Goal: Communication & Community: Share content

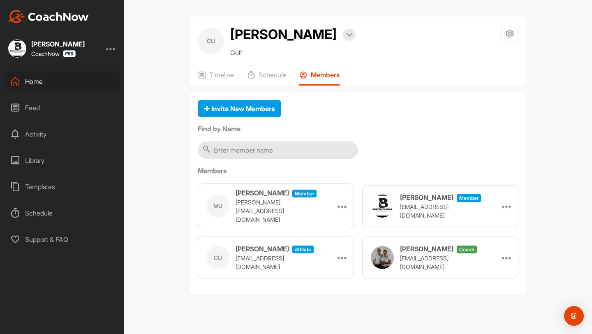
click at [34, 108] on div "Feed" at bounding box center [63, 107] width 116 height 21
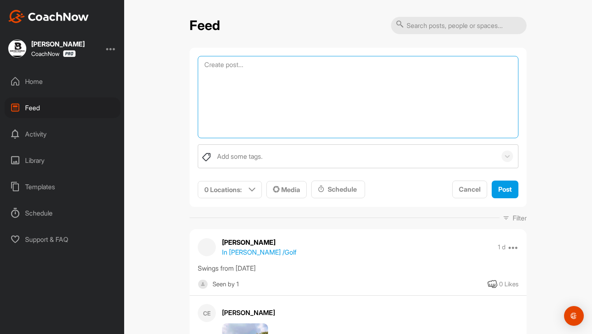
click at [234, 63] on textarea at bounding box center [358, 97] width 321 height 82
type textarea "G"
type textarea "Group Session openings for [DATE] We have 5 spots in the Development Group sess…"
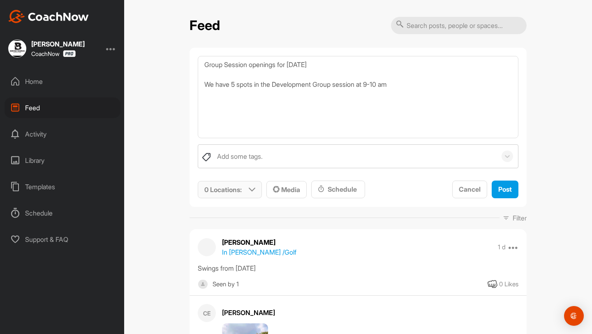
click at [255, 195] on div "0 Locations :" at bounding box center [229, 189] width 63 height 17
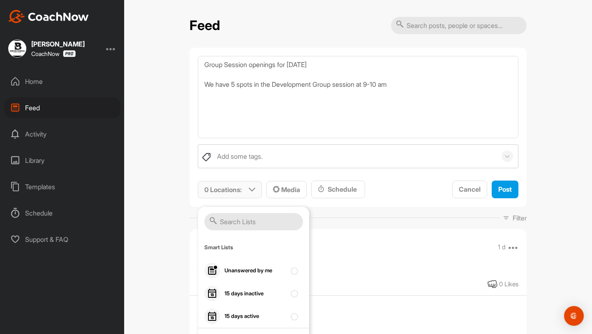
click at [260, 227] on input "text" at bounding box center [253, 221] width 99 height 17
type input "v"
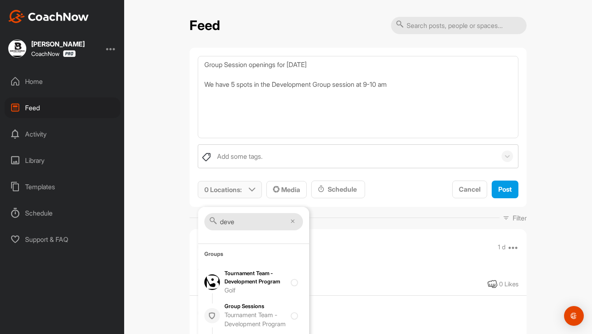
type input "Development"
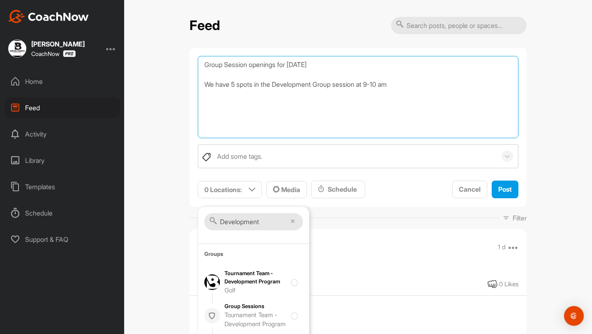
click at [411, 90] on textarea "Group Session openings for [DATE] We have 5 spots in the Development Group sess…" at bounding box center [358, 97] width 321 height 82
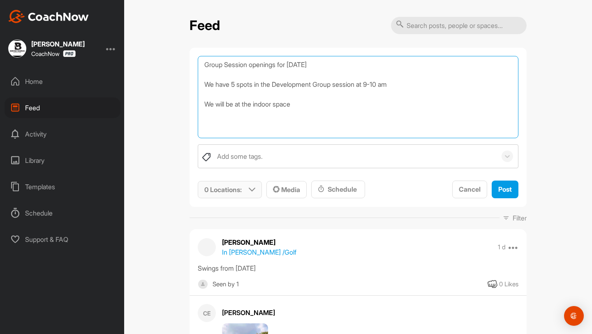
type textarea "Group Session openings for [DATE] We have 5 spots in the Development Group sess…"
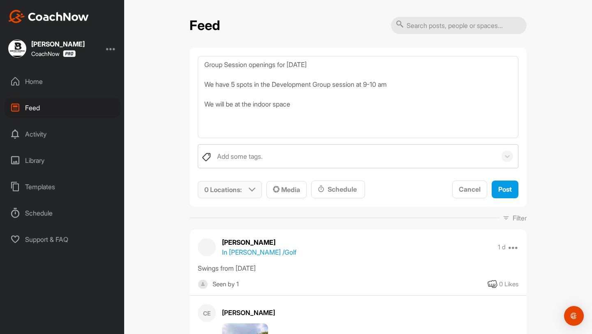
click at [253, 194] on div "0 Locations :" at bounding box center [229, 189] width 63 height 17
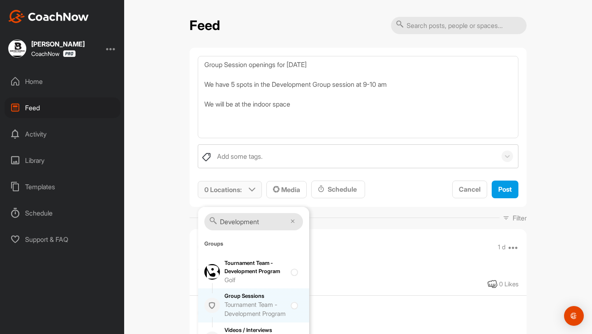
scroll to position [8, 0]
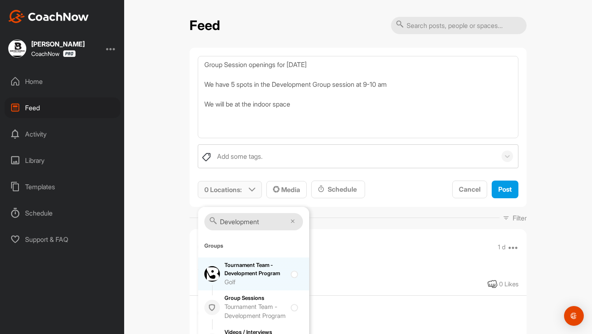
click at [284, 271] on div "Tournament Team - Development Program Golf" at bounding box center [256, 273] width 62 height 25
checkbox input "true"
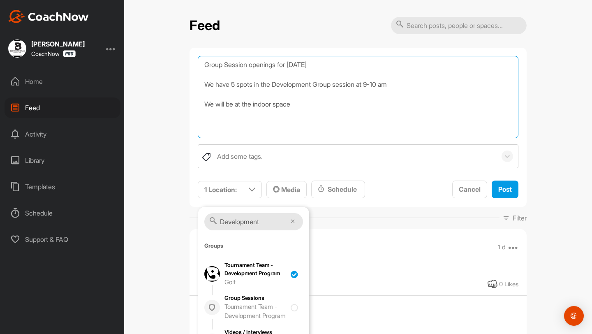
click at [399, 104] on textarea "Group Session openings for [DATE] We have 5 spots in the Development Group sess…" at bounding box center [358, 97] width 321 height 82
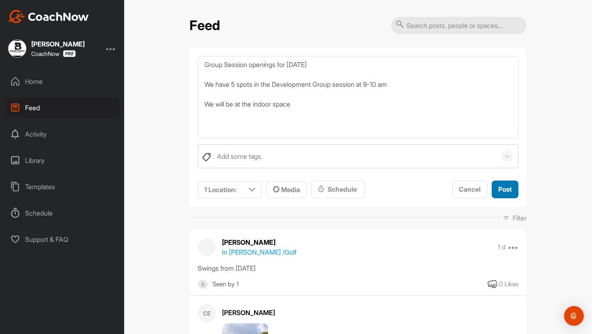
click at [500, 188] on span "Post" at bounding box center [505, 189] width 14 height 8
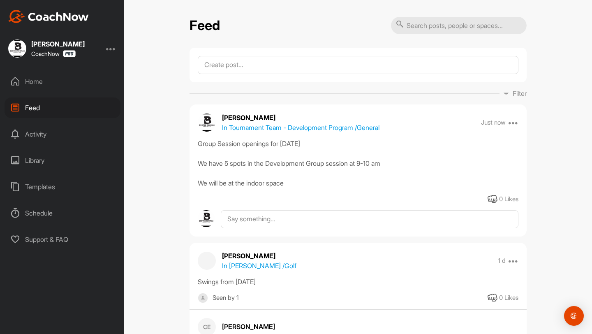
drag, startPoint x: 291, startPoint y: 183, endPoint x: 199, endPoint y: 145, distance: 99.8
click at [199, 145] on div "Group Session openings for [DATE] We have 5 spots in the Development Group sess…" at bounding box center [358, 163] width 321 height 49
copy div "Group Session openings for [DATE] We have 5 spots in the Development Group sess…"
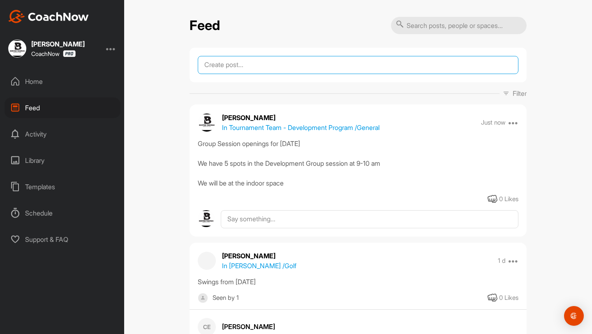
click at [227, 68] on textarea at bounding box center [358, 65] width 321 height 18
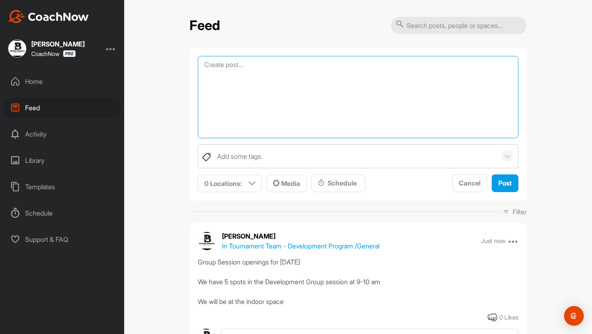
paste textarea "Group Session openings for [DATE] We have 5 spots in the Development Group sess…"
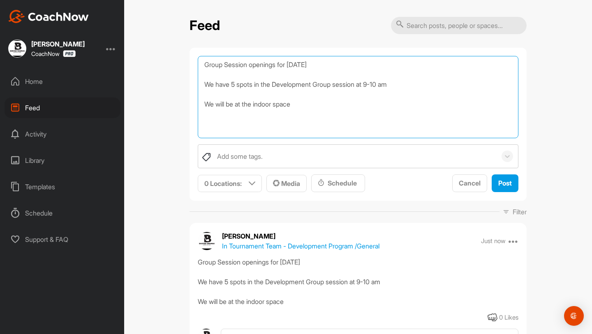
click at [238, 86] on textarea "Group Session openings for [DATE] We have 5 spots in the Development Group sess…" at bounding box center [358, 97] width 321 height 82
click at [235, 86] on textarea "Group Session openings for [DATE] We have 5 spots in the Development Group sess…" at bounding box center [358, 97] width 321 height 82
drag, startPoint x: 318, startPoint y: 85, endPoint x: 276, endPoint y: 84, distance: 42.0
click at [276, 84] on textarea "Group Session openings for [DATE] We have 4 spots in the Development Group sess…" at bounding box center [358, 97] width 321 height 82
click at [383, 86] on textarea "Group Session openings for [DATE] We have 4 spots in the High School Group sess…" at bounding box center [358, 97] width 321 height 82
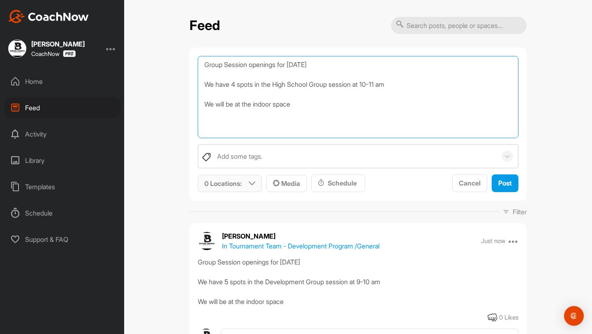
type textarea "Group Session openings for [DATE] We have 4 spots in the High School Group sess…"
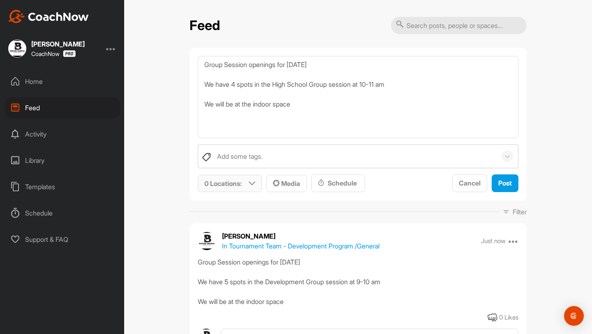
click at [254, 184] on icon at bounding box center [252, 183] width 7 height 7
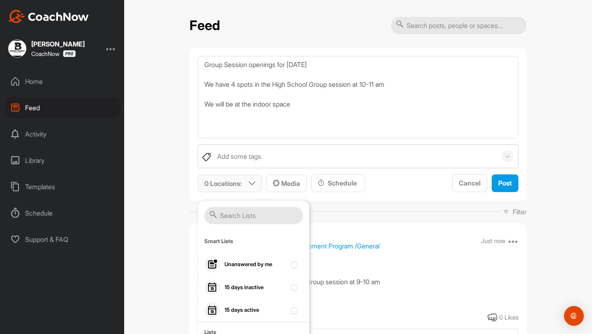
click at [256, 215] on input "text" at bounding box center [253, 215] width 99 height 17
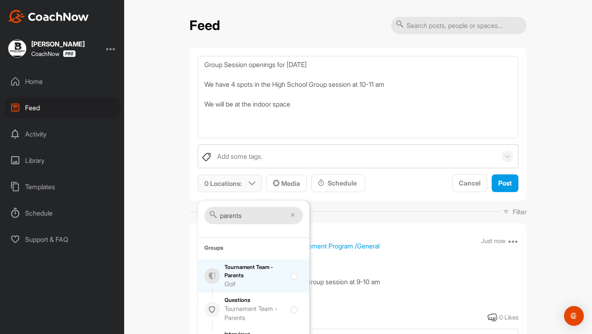
type input "parents"
click at [244, 279] on div "Tournament Team - Parents Golf" at bounding box center [256, 275] width 62 height 25
checkbox input "true"
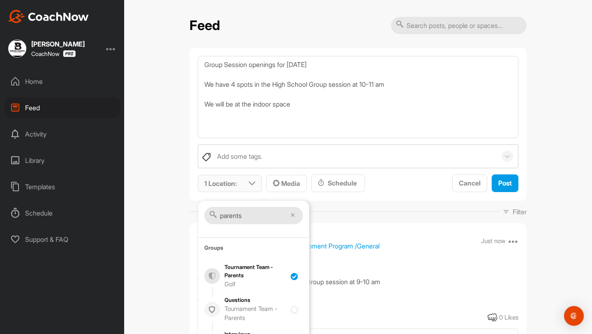
click at [256, 218] on input "parents" at bounding box center [253, 215] width 99 height 17
type input "p"
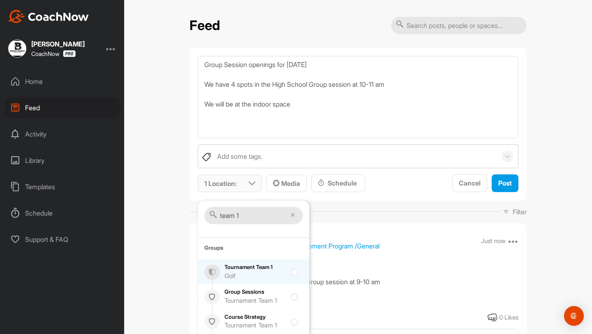
type input "team 1"
click at [257, 263] on div "Tournament Team 1 Golf" at bounding box center [256, 271] width 62 height 17
checkbox input "true"
click at [253, 217] on input "team 1" at bounding box center [253, 215] width 99 height 17
type input "team 2"
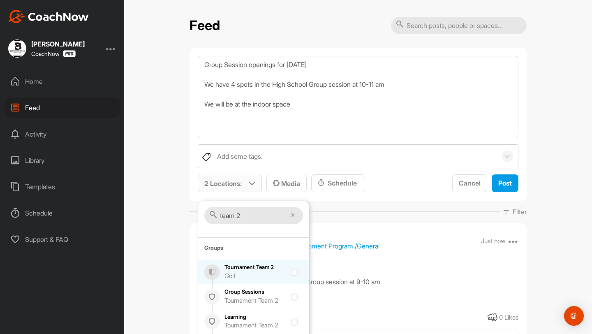
click at [229, 269] on div "Tournament Team 2 Golf" at bounding box center [256, 271] width 62 height 17
checkbox input "true"
click at [246, 215] on input "team 2" at bounding box center [253, 215] width 99 height 17
type input "team 3"
click at [240, 265] on div "Tournament Team 3 Golf" at bounding box center [256, 271] width 62 height 17
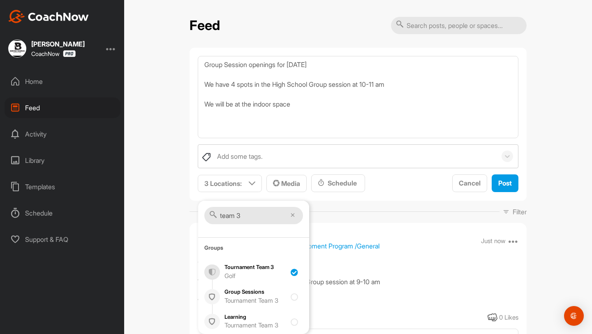
checkbox input "true"
click at [501, 183] on span "Post" at bounding box center [505, 183] width 14 height 8
